Goal: Task Accomplishment & Management: Use online tool/utility

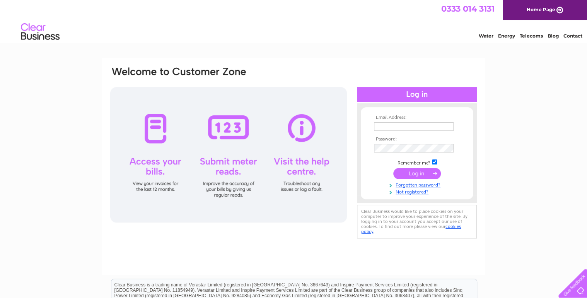
click at [384, 126] on input "text" at bounding box center [414, 126] width 80 height 9
type input "[EMAIL_ADDRESS][DOMAIN_NAME]"
click at [410, 172] on input "submit" at bounding box center [417, 173] width 48 height 11
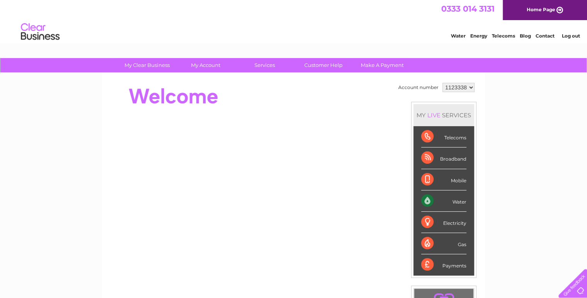
click at [442, 198] on div "Water" at bounding box center [443, 200] width 45 height 21
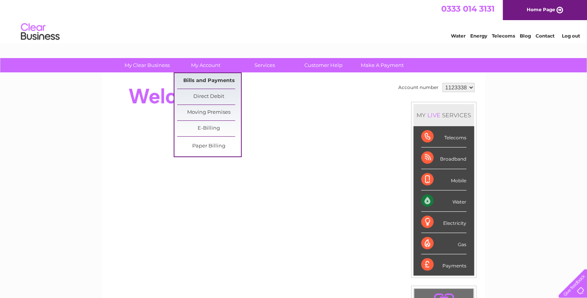
click at [219, 82] on link "Bills and Payments" at bounding box center [209, 80] width 64 height 15
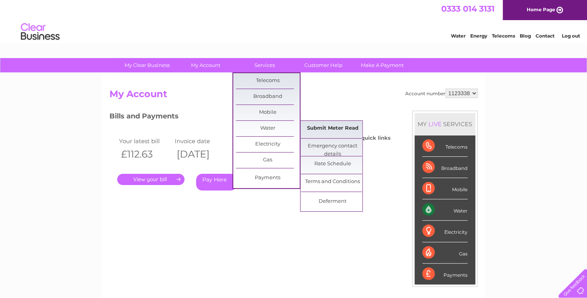
click at [327, 132] on link "Submit Meter Read" at bounding box center [333, 128] width 64 height 15
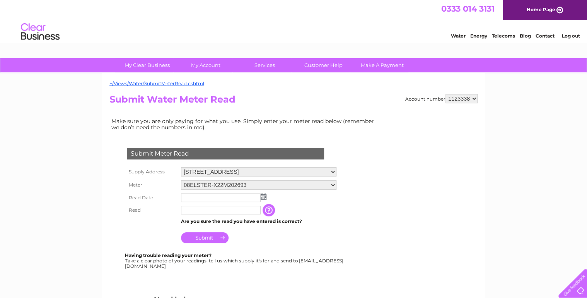
click at [263, 197] on img at bounding box center [263, 196] width 6 height 6
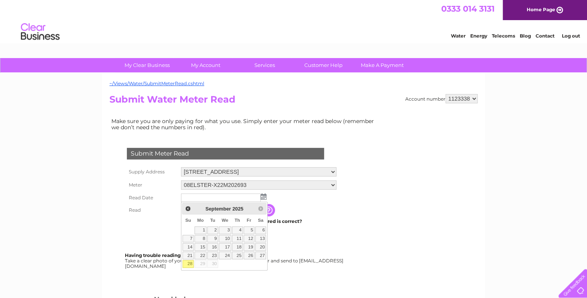
click at [189, 264] on link "28" at bounding box center [187, 264] width 11 height 8
type input "[DATE]"
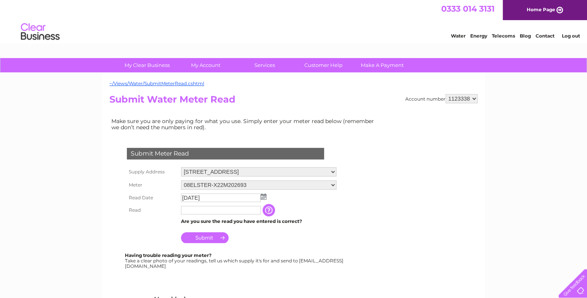
click at [194, 209] on input "text" at bounding box center [221, 210] width 80 height 9
type input "115"
click at [205, 238] on input "Submit" at bounding box center [205, 238] width 48 height 11
